Goal: Task Accomplishment & Management: Complete application form

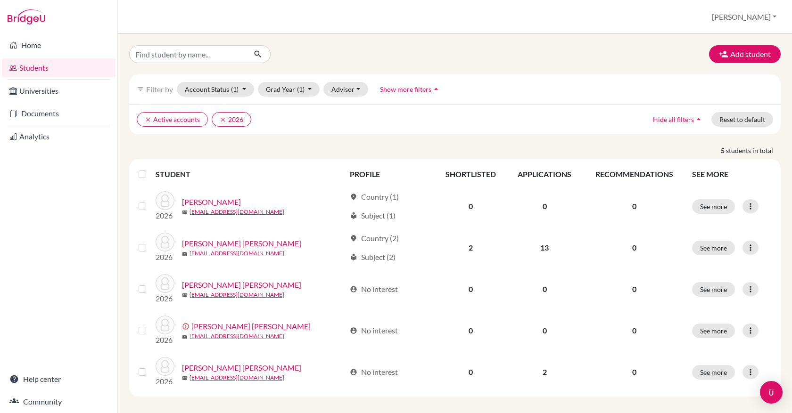
scroll to position [6, 0]
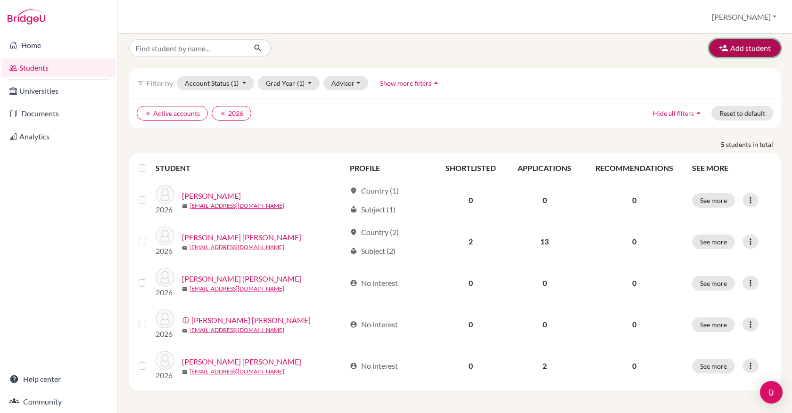
click at [752, 53] on button "Add student" at bounding box center [745, 48] width 72 height 18
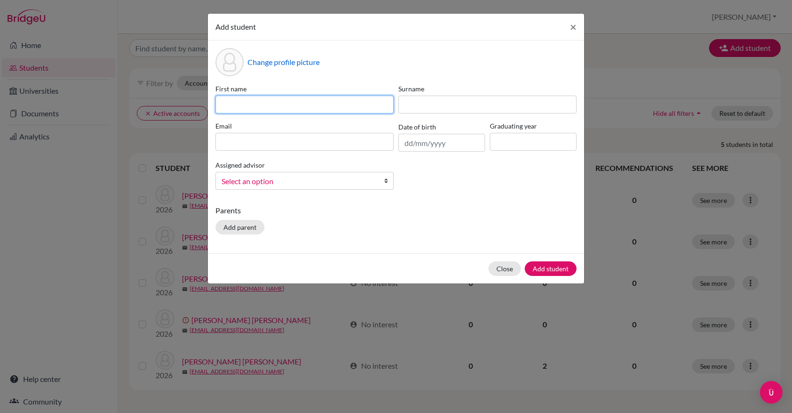
click at [299, 103] on input at bounding box center [304, 105] width 178 height 18
type input "[PERSON_NAME]"
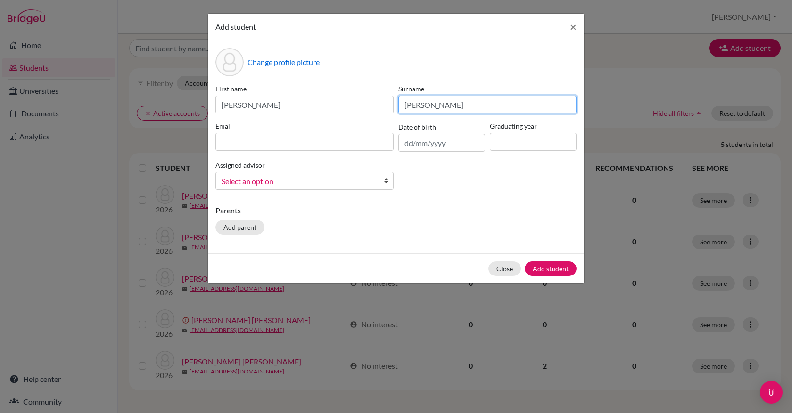
type input "[PERSON_NAME]"
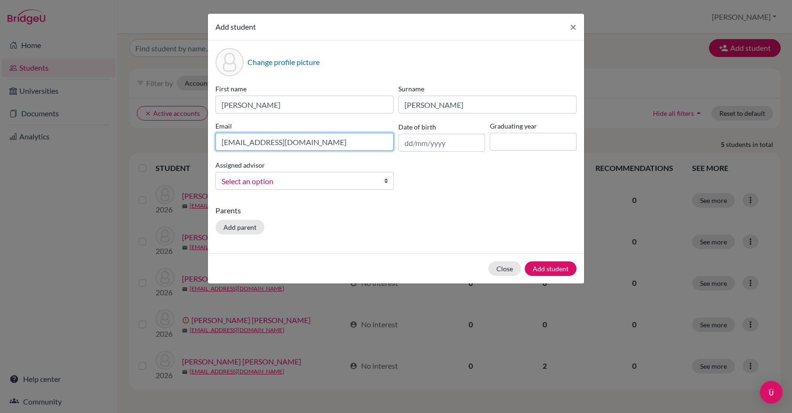
type input "[EMAIL_ADDRESS][DOMAIN_NAME]"
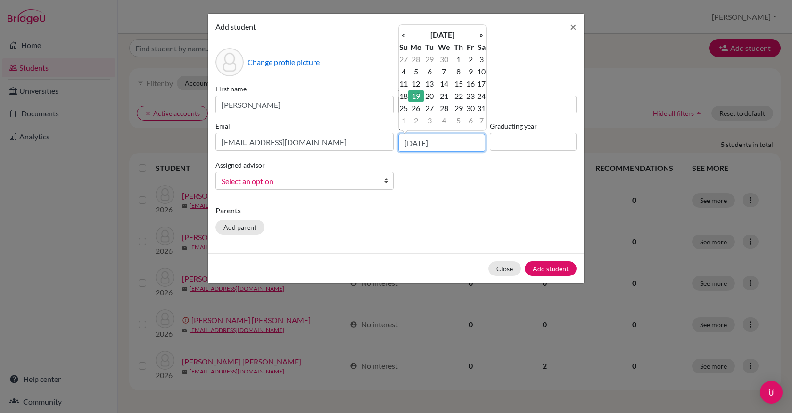
type input "[DATE]"
click at [417, 95] on td "19" at bounding box center [416, 96] width 16 height 12
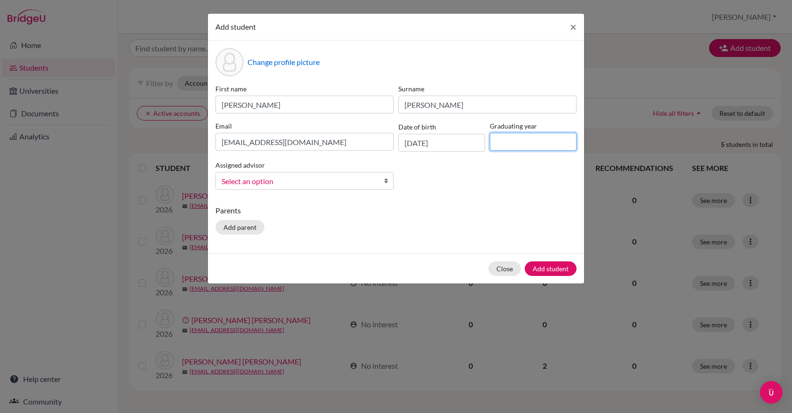
click at [505, 143] on input at bounding box center [533, 142] width 87 height 18
click at [525, 146] on input "2025" at bounding box center [533, 142] width 87 height 18
type input "2026"
click at [414, 190] on div "First name [PERSON_NAME] [PERSON_NAME] Email [EMAIL_ADDRESS][DOMAIN_NAME] Date …" at bounding box center [396, 141] width 366 height 114
click at [377, 184] on link "Select an option" at bounding box center [304, 181] width 178 height 18
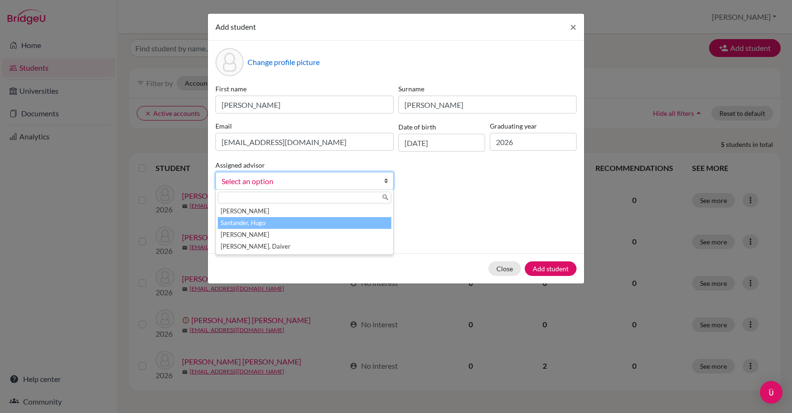
click at [342, 222] on li "Santander, Hugo" at bounding box center [304, 223] width 173 height 12
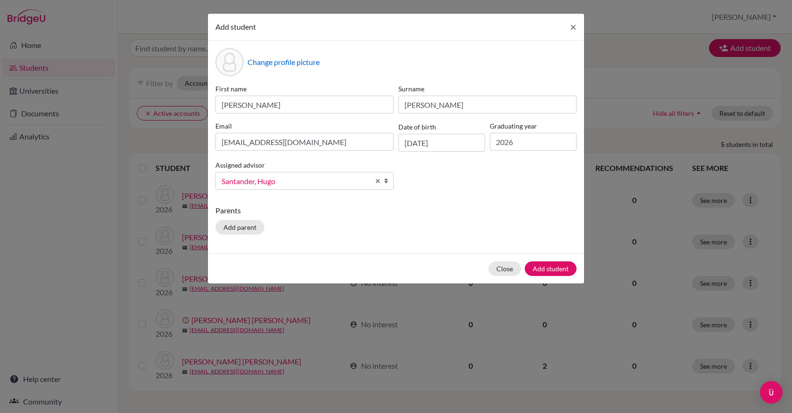
click at [454, 221] on div "Parents Add parent" at bounding box center [395, 221] width 361 height 33
click at [549, 269] on button "Add student" at bounding box center [551, 269] width 52 height 15
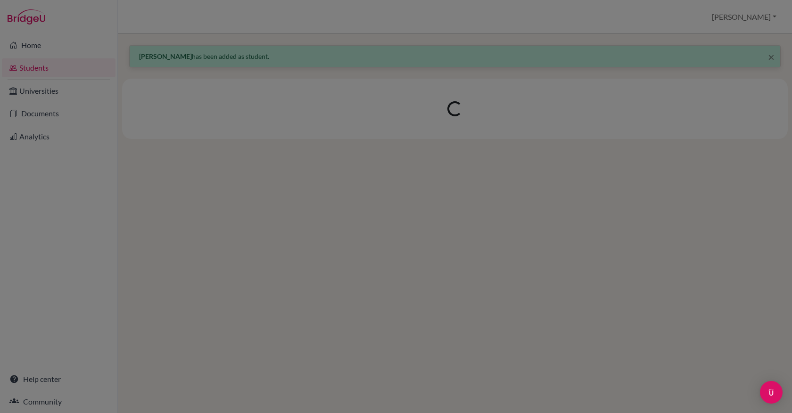
scroll to position [0, 0]
